Goal: Transaction & Acquisition: Purchase product/service

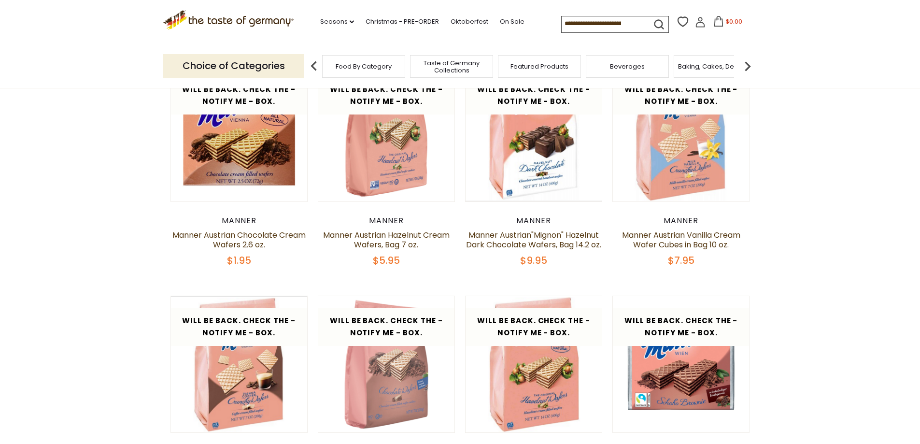
scroll to position [386, 0]
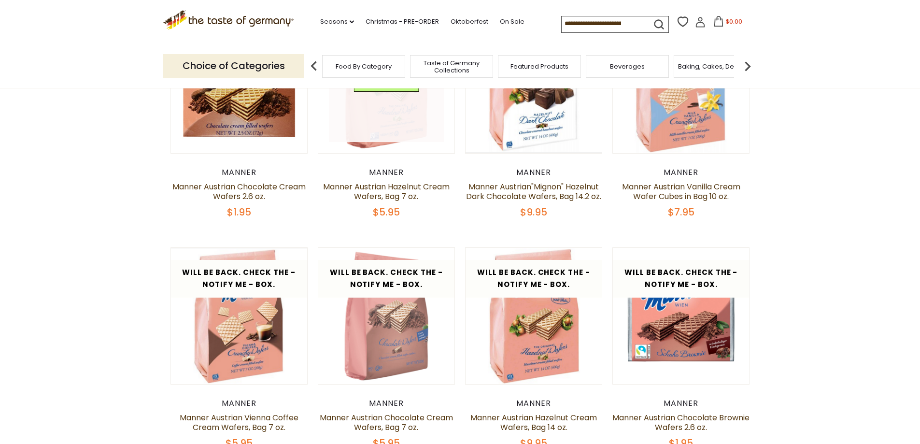
click at [385, 116] on link at bounding box center [386, 85] width 115 height 115
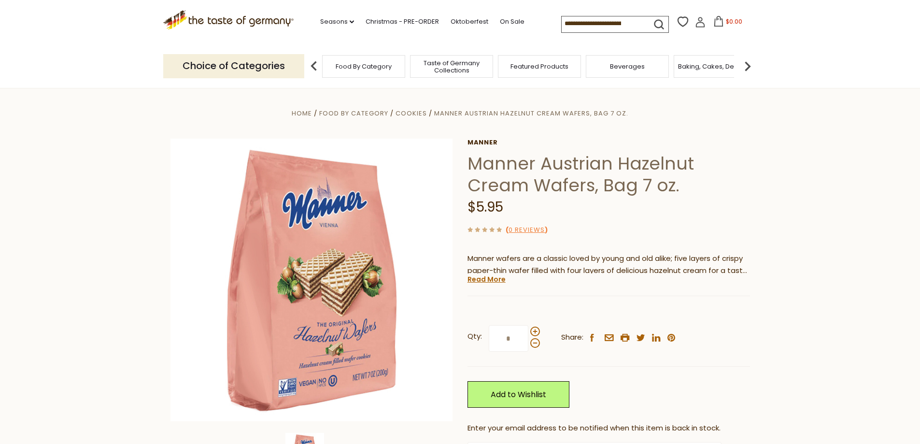
scroll to position [97, 0]
